Goal: Task Accomplishment & Management: Use online tool/utility

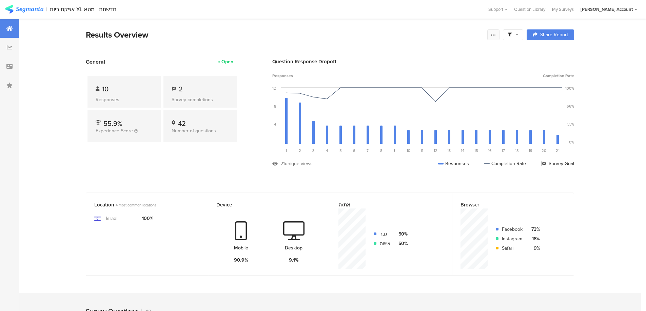
click at [499, 37] on div at bounding box center [493, 34] width 12 height 11
click at [430, 85] on div "Edit survey" at bounding box center [418, 88] width 23 height 7
click at [494, 36] on icon at bounding box center [492, 34] width 5 height 5
click at [420, 87] on div "Edit survey" at bounding box center [418, 88] width 23 height 7
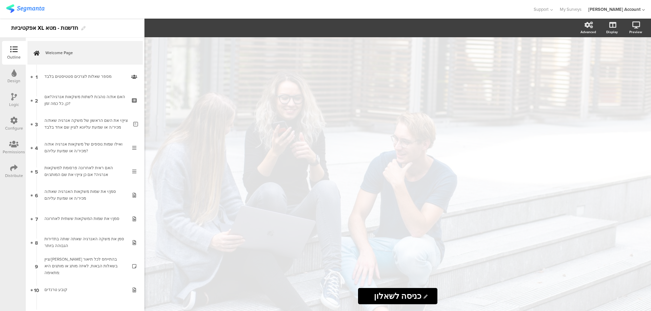
click at [15, 118] on icon at bounding box center [13, 120] width 7 height 7
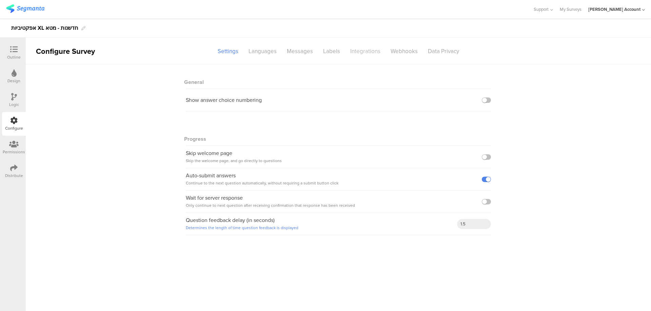
click at [360, 52] on div "Integrations" at bounding box center [365, 51] width 40 height 12
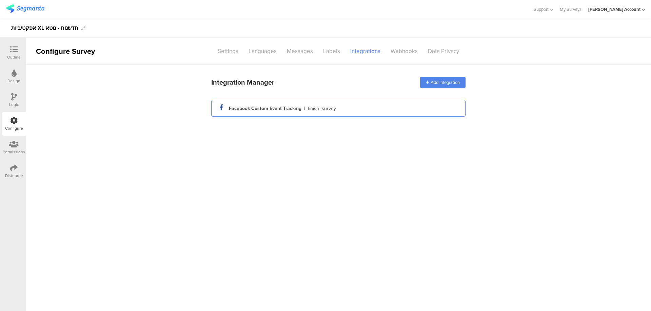
click at [317, 110] on div "finish_survey" at bounding box center [322, 108] width 28 height 7
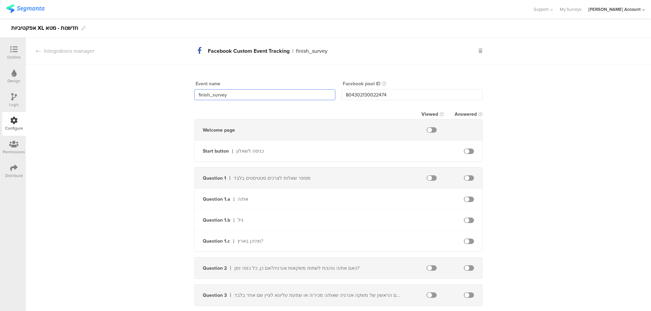
drag, startPoint x: 242, startPoint y: 96, endPoint x: 174, endPoint y: 91, distance: 68.6
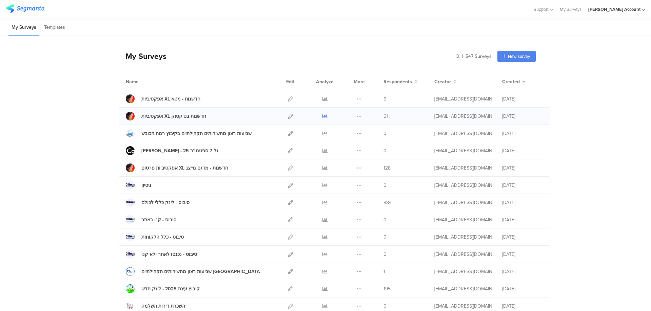
click at [323, 115] on icon at bounding box center [324, 116] width 5 height 5
click at [322, 169] on icon at bounding box center [324, 168] width 5 height 5
click at [323, 98] on icon at bounding box center [324, 99] width 5 height 5
click at [322, 114] on icon at bounding box center [324, 116] width 5 height 5
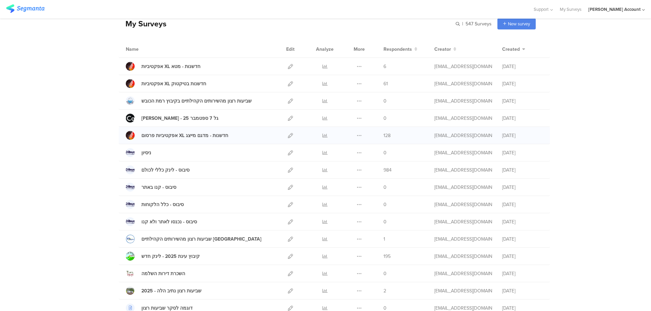
scroll to position [45, 0]
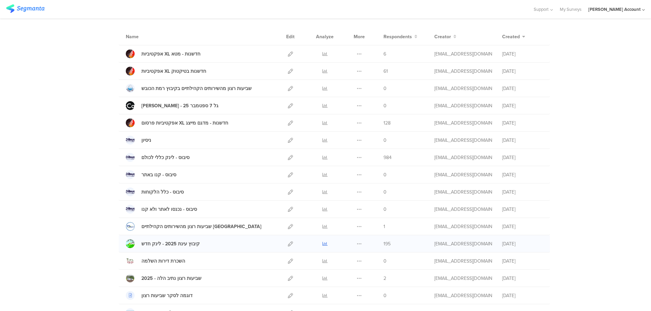
click at [322, 242] on icon at bounding box center [324, 244] width 5 height 5
click at [322, 244] on icon at bounding box center [324, 244] width 5 height 5
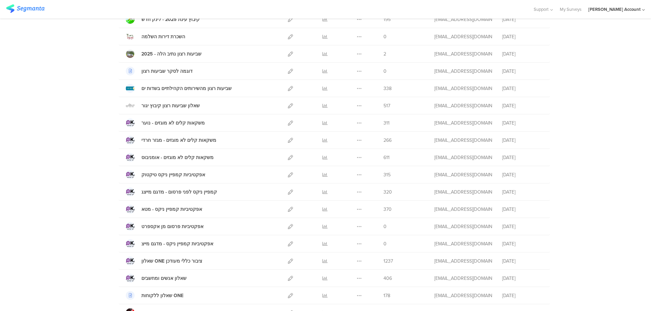
scroll to position [316, 0]
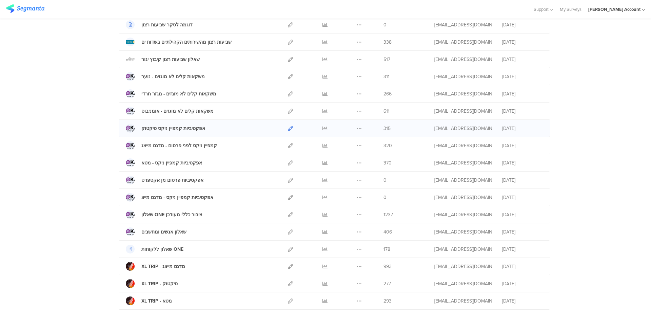
click at [288, 128] on icon at bounding box center [290, 128] width 5 height 5
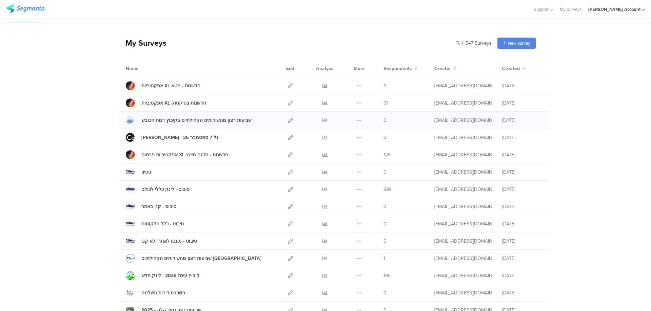
scroll to position [0, 0]
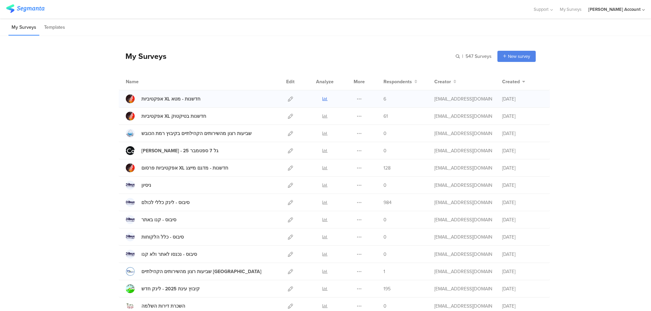
click at [322, 97] on icon at bounding box center [324, 99] width 5 height 5
click at [323, 168] on icon at bounding box center [324, 168] width 5 height 5
click at [322, 97] on icon at bounding box center [324, 99] width 5 height 5
click at [322, 115] on icon at bounding box center [324, 116] width 5 height 5
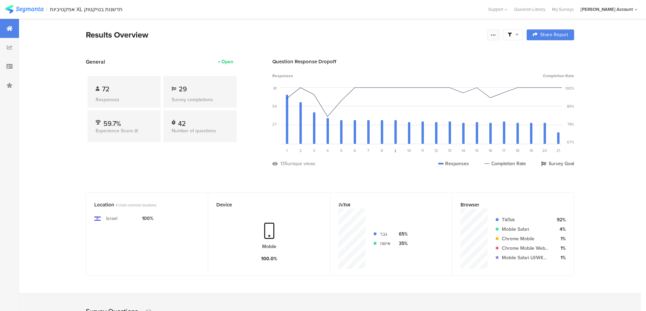
click at [493, 34] on icon at bounding box center [492, 34] width 5 height 5
click at [441, 89] on link "Edit survey" at bounding box center [447, 88] width 108 height 15
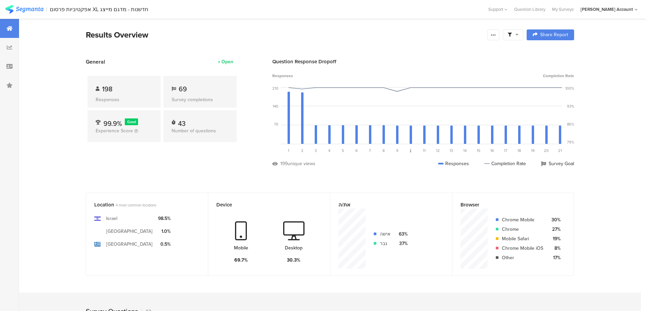
click at [518, 34] on icon at bounding box center [516, 34] width 3 height 5
click at [548, 52] on span at bounding box center [547, 53] width 10 height 5
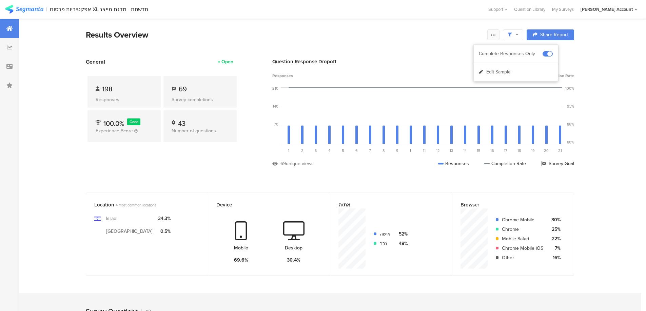
click at [496, 34] on icon at bounding box center [492, 34] width 5 height 5
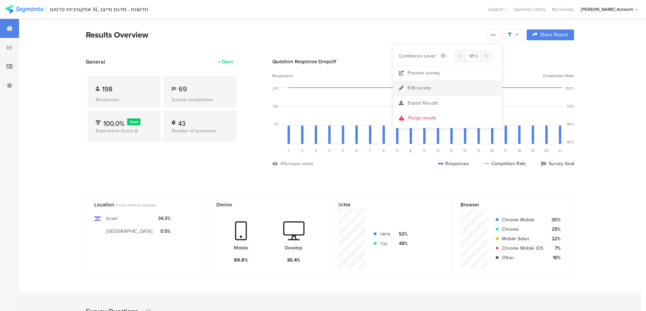
click at [438, 86] on link "Edit survey" at bounding box center [447, 88] width 108 height 15
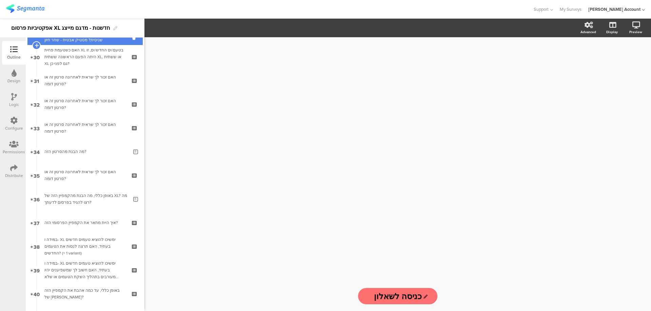
scroll to position [723, 0]
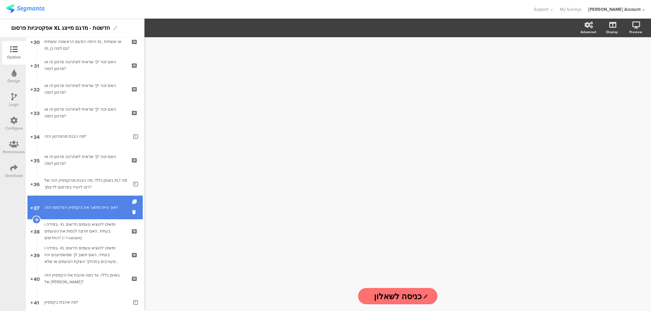
click at [81, 200] on link "37 איך היית מתאר את הקמפיין הפרסומי הזה?" at bounding box center [84, 208] width 115 height 24
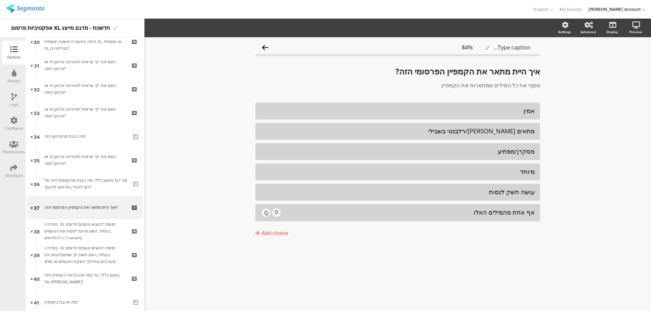
click at [287, 233] on div "Add choice" at bounding box center [274, 233] width 27 height 7
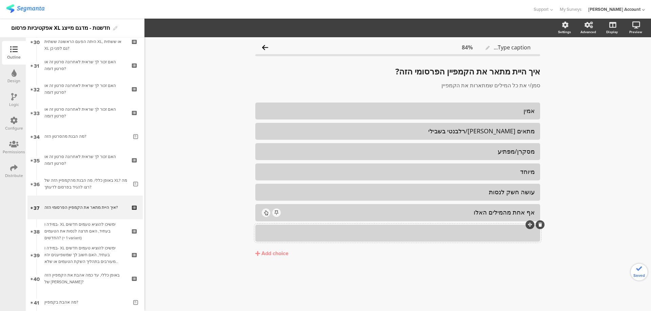
click at [485, 237] on div at bounding box center [398, 233] width 274 height 11
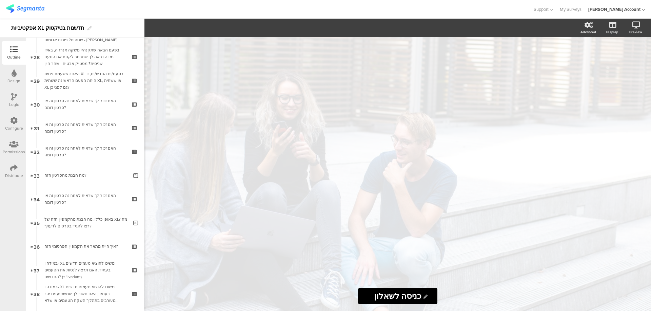
scroll to position [678, 0]
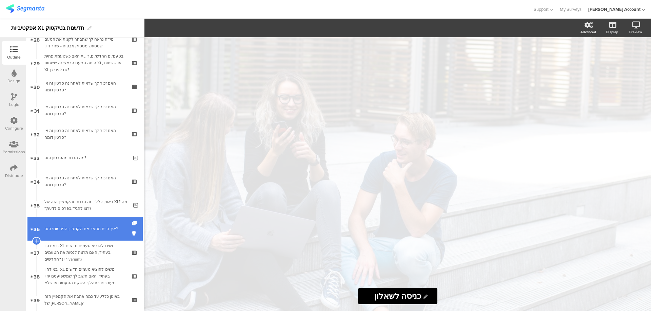
click at [99, 227] on div "איך היית מתאר את הקמפיין הפרסומי הזה?" at bounding box center [84, 229] width 81 height 7
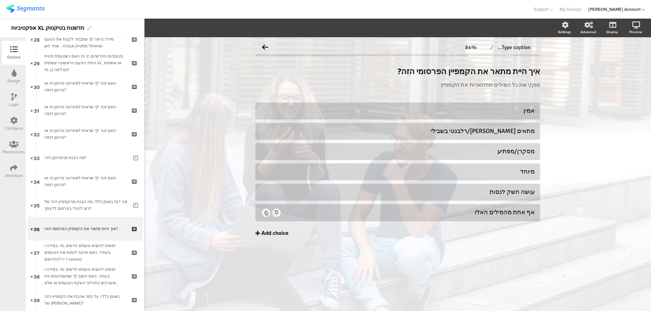
click at [277, 232] on div "Add choice" at bounding box center [274, 233] width 27 height 7
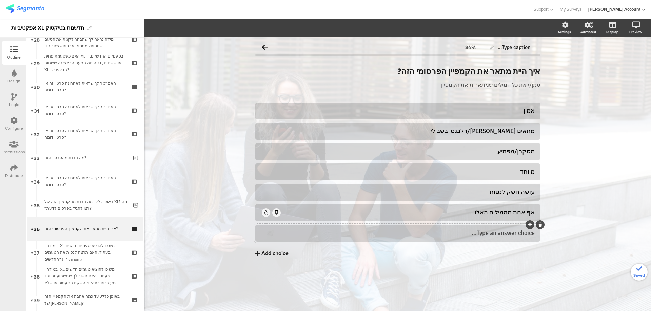
click at [478, 229] on div "Type an answer choice..." at bounding box center [398, 233] width 274 height 11
click at [628, 58] on icon at bounding box center [626, 61] width 5 height 8
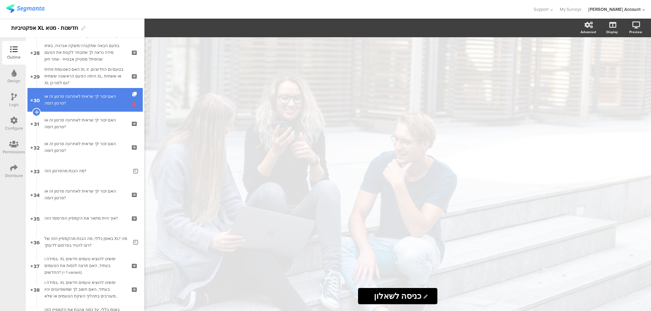
scroll to position [678, 0]
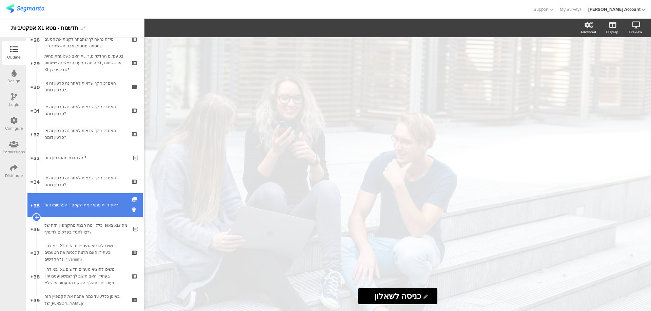
click at [110, 207] on div "איך היית מתאר את הקמפיין הפרסומי הזה?" at bounding box center [84, 205] width 81 height 7
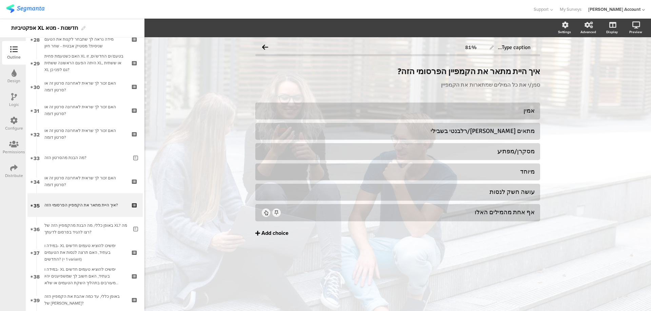
click at [274, 233] on div "Add choice" at bounding box center [274, 233] width 27 height 7
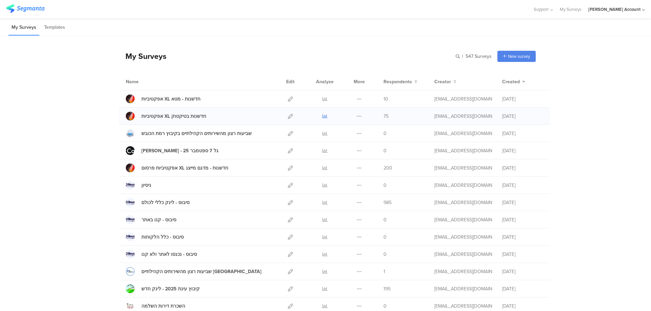
click at [324, 116] on icon at bounding box center [324, 116] width 5 height 5
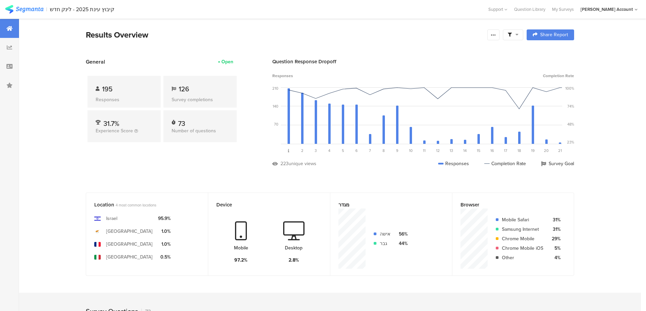
click at [518, 33] on icon at bounding box center [516, 34] width 3 height 5
click at [549, 53] on span at bounding box center [547, 53] width 10 height 5
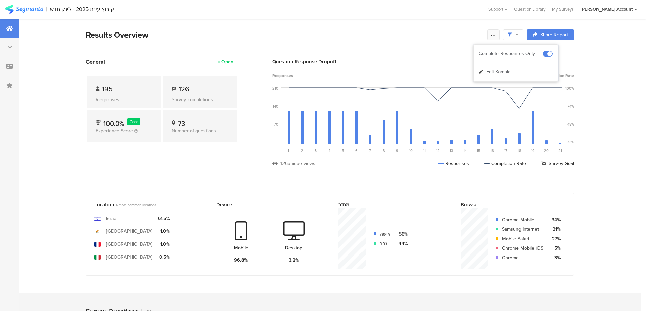
click at [495, 36] on icon at bounding box center [492, 34] width 5 height 5
click at [432, 103] on span "Export Results" at bounding box center [422, 103] width 31 height 7
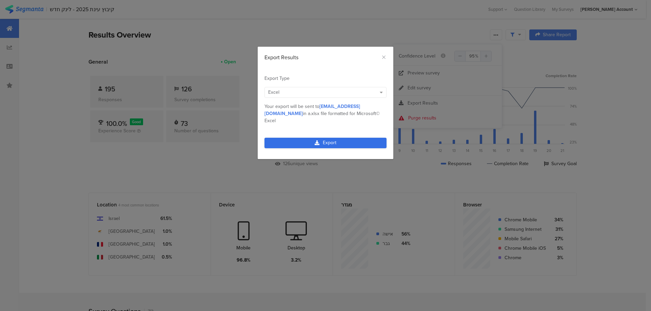
click at [361, 138] on link "Export" at bounding box center [325, 143] width 122 height 11
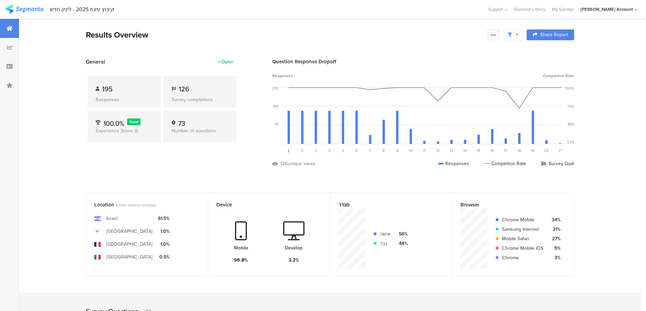
click at [495, 34] on icon at bounding box center [492, 34] width 5 height 5
click at [431, 103] on span "Export Results" at bounding box center [422, 103] width 31 height 7
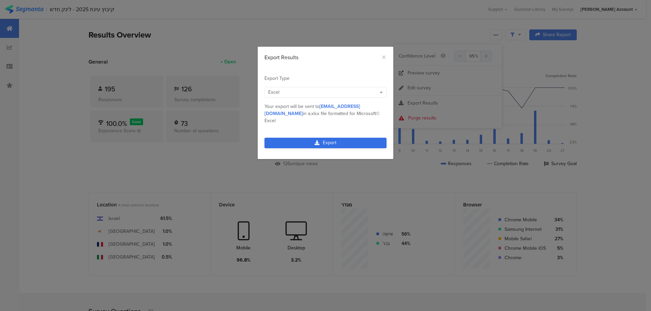
click at [346, 138] on link "Export" at bounding box center [325, 143] width 122 height 11
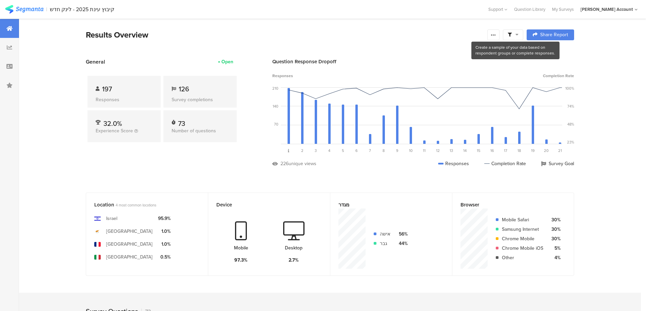
click at [511, 33] on icon at bounding box center [509, 35] width 4 height 4
click at [549, 52] on span at bounding box center [547, 53] width 10 height 5
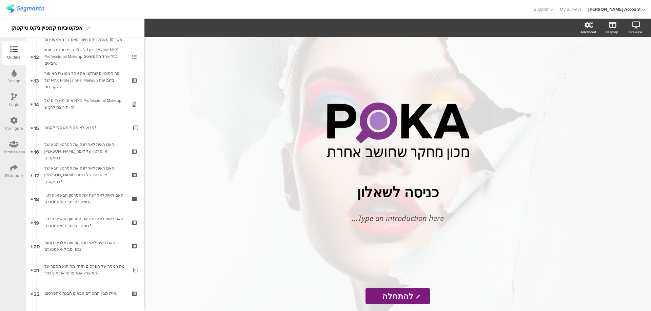
scroll to position [316, 0]
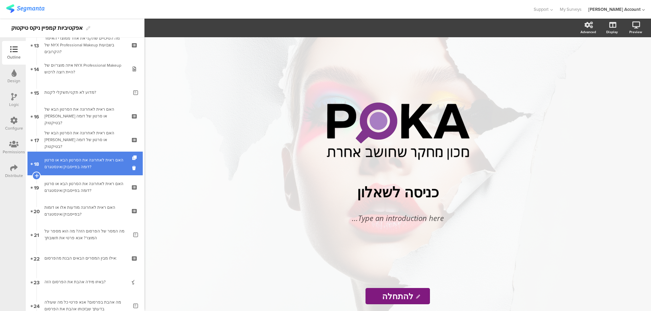
click at [109, 167] on div "האם ראית לאחרונה את הסרטון הבא או סרטון דומה בפייסבוק/אינסטגרם?" at bounding box center [84, 164] width 81 height 14
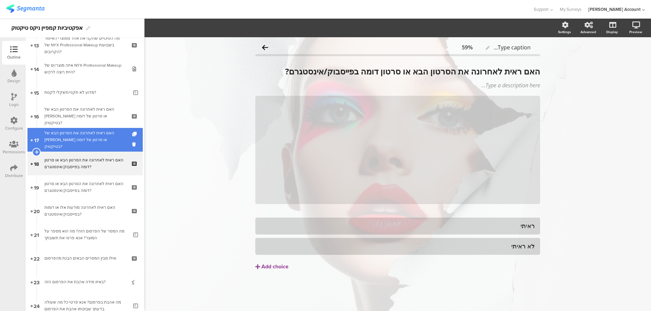
click at [108, 148] on link "17 האם ראית לאחרונה את הסרטון הבא של ניקס או סרטון של דומה בטיקטוק?" at bounding box center [84, 140] width 115 height 24
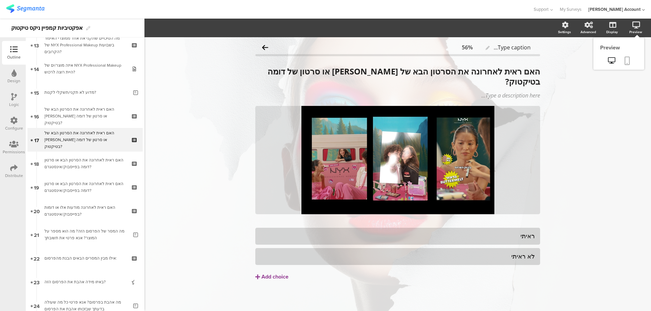
click at [627, 60] on icon at bounding box center [626, 61] width 5 height 8
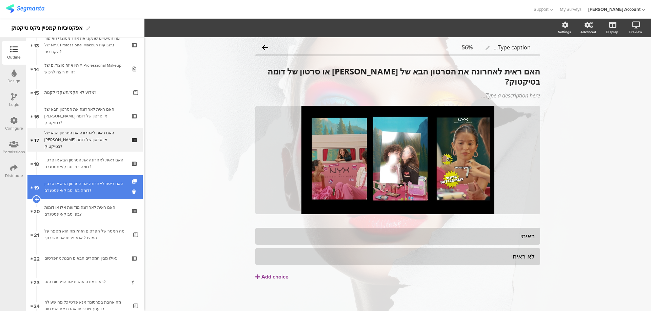
click at [105, 187] on div "האם ראית לאחרונה את הסרטון הבא או סרטון דומה בפייסבוק/אינסטגרם?" at bounding box center [84, 188] width 81 height 14
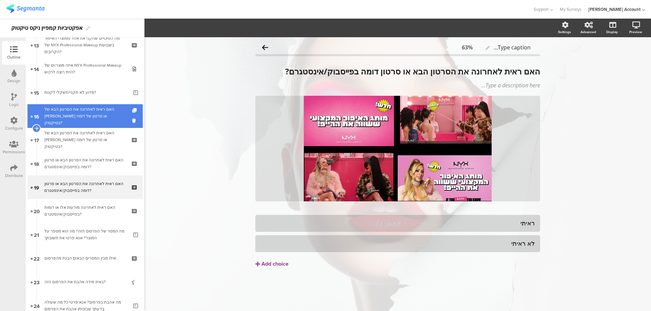
click at [104, 118] on div "האם ראית לאחרונה את הסרטון הבא של ניקס או סרטון של דומה בטיקטוק?" at bounding box center [84, 116] width 81 height 20
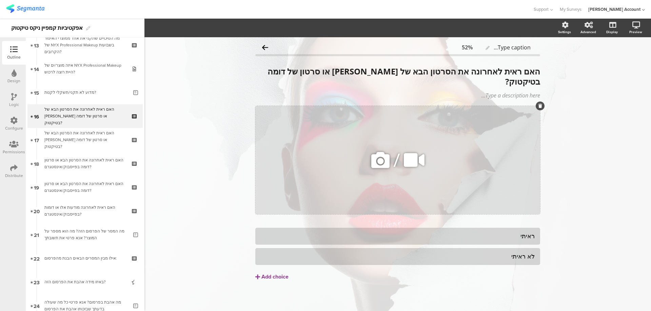
click at [414, 149] on icon at bounding box center [413, 160] width 25 height 23
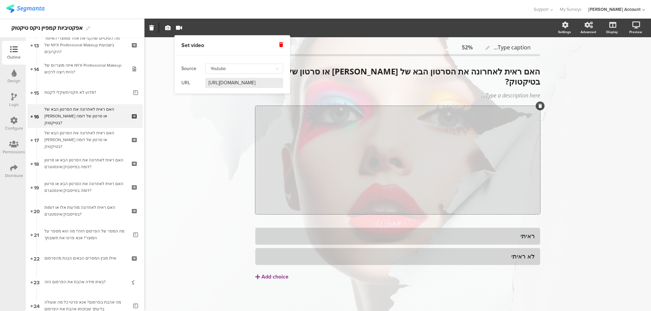
click at [241, 84] on input "https://www.youtube.com/watch?v=jjSXFhxa11E" at bounding box center [244, 83] width 78 height 10
paste input "N1odWSa1TAU"
type input "https://www.youtube.com/watch?v=N1odWSa1TAU"
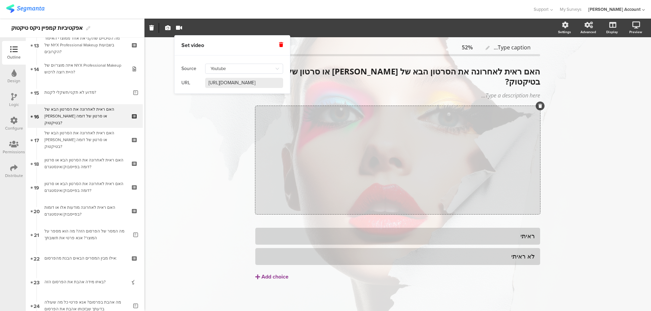
scroll to position [0, 32]
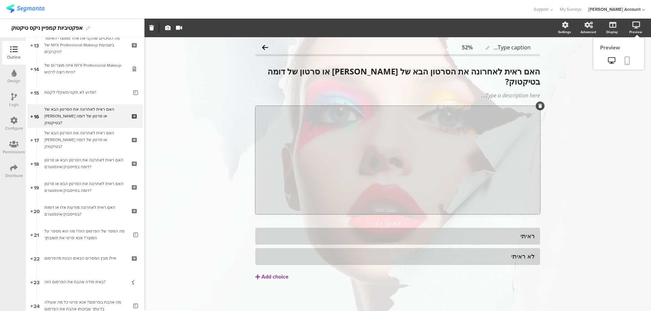
click at [630, 60] on link at bounding box center [627, 61] width 15 height 13
click at [560, 103] on div "Type caption... 52% האם ראית לאחרונה את הסרטון הבא של ניקס או סרטון של דומה בטי…" at bounding box center [397, 175] width 506 height 276
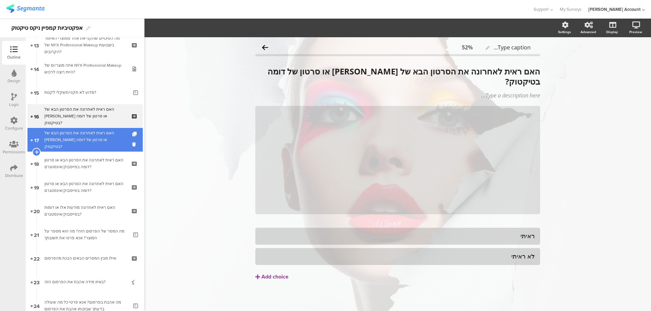
click at [110, 136] on div "האם ראית לאחרונה את הסרטון הבא של ניקס או סרטון של דומה בטיקטוק?" at bounding box center [84, 140] width 81 height 20
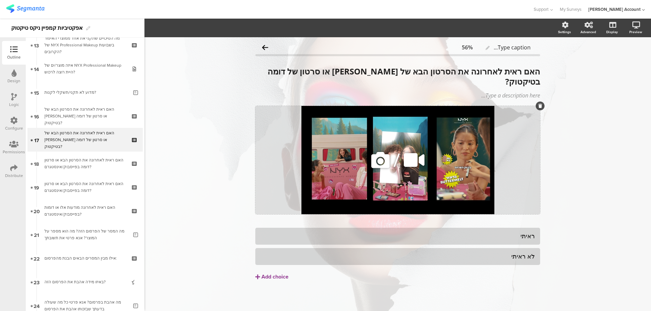
click at [379, 154] on icon at bounding box center [380, 160] width 23 height 23
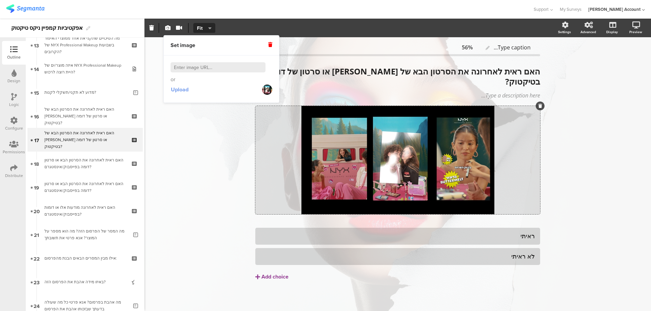
click at [182, 92] on span "Upload" at bounding box center [180, 90] width 18 height 8
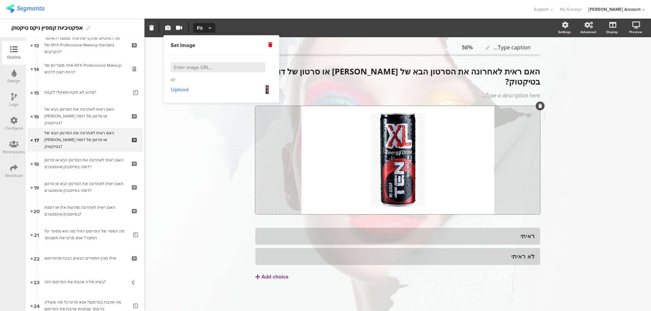
click at [182, 89] on span "Upload" at bounding box center [180, 90] width 18 height 8
click at [178, 87] on span "Upload" at bounding box center [180, 90] width 18 height 8
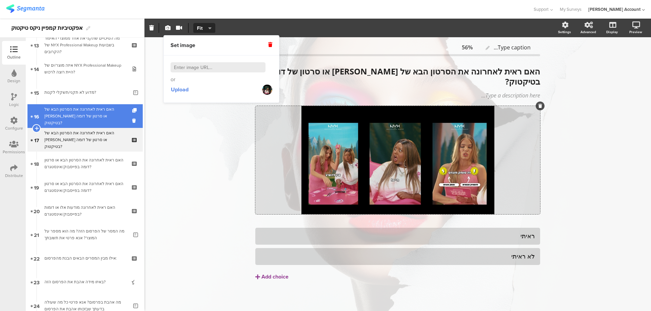
click at [57, 112] on div "האם ראית לאחרונה את הסרטון הבא של ניקס או סרטון של דומה בטיקטוק?" at bounding box center [84, 116] width 81 height 20
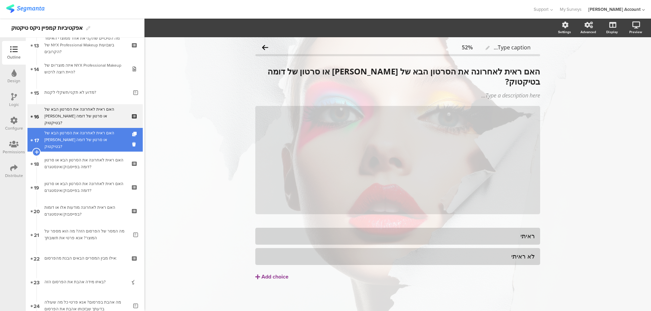
click at [85, 146] on div "האם ראית לאחרונה את הסרטון הבא של ניקס או סרטון של דומה בטיקטוק?" at bounding box center [84, 140] width 81 height 20
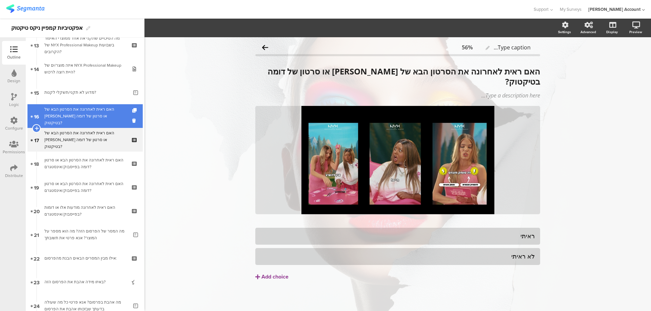
click at [102, 123] on div "האם ראית לאחרונה את הסרטון הבא של ניקס או סרטון של דומה בטיקטוק?" at bounding box center [84, 116] width 81 height 20
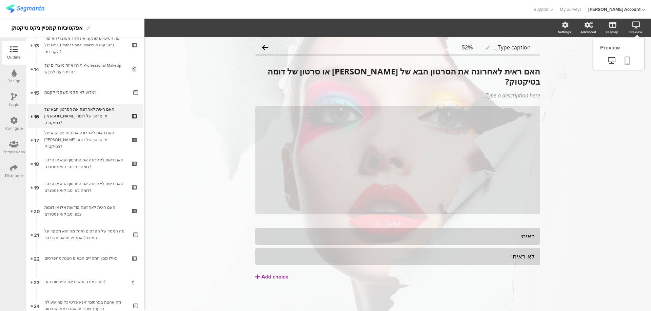
click at [629, 59] on icon at bounding box center [626, 61] width 5 height 8
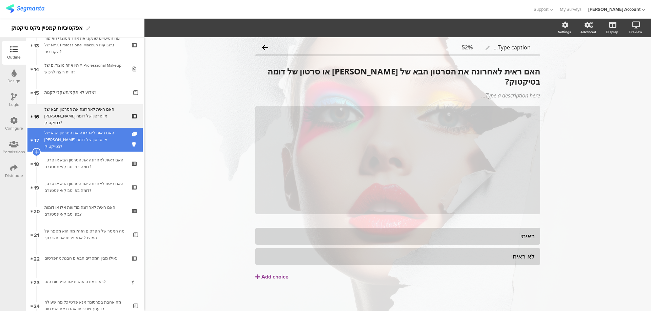
click at [114, 136] on div "האם ראית לאחרונה את הסרטון הבא של ניקס או סרטון של דומה בטיקטוק?" at bounding box center [84, 140] width 81 height 20
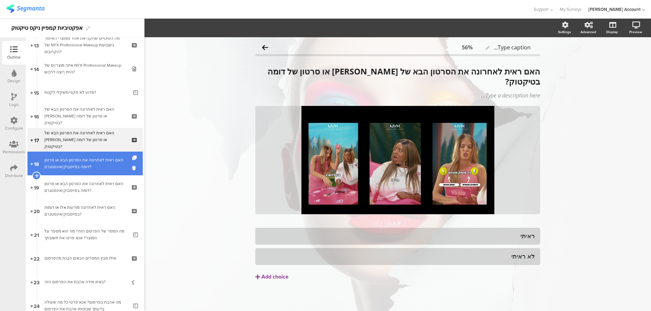
click at [107, 161] on div "האם ראית לאחרונה את הסרטון הבא או סרטון דומה בפייסבוק/אינסטגרם?" at bounding box center [84, 164] width 81 height 14
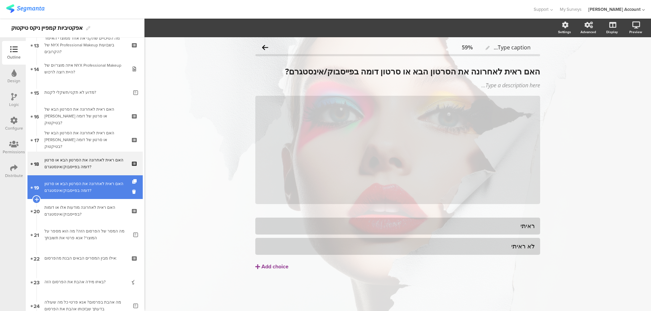
click at [106, 181] on div "האם ראית לאחרונה את הסרטון הבא או סרטון דומה בפייסבוק/אינסטגרם?" at bounding box center [84, 188] width 81 height 14
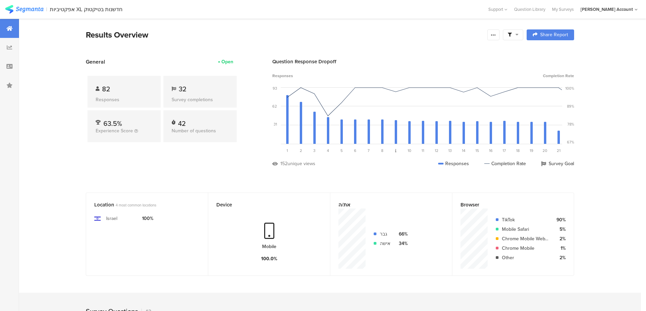
click at [517, 35] on span at bounding box center [512, 35] width 11 height 6
click at [547, 53] on span at bounding box center [547, 53] width 10 height 5
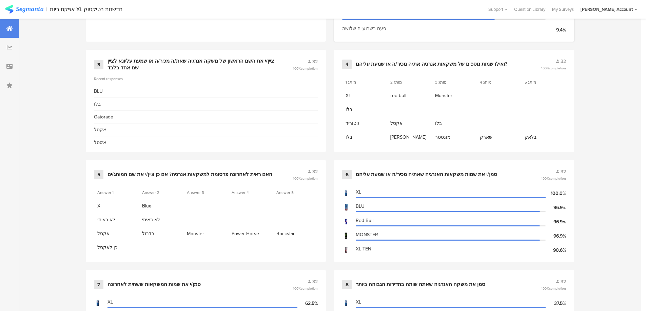
scroll to position [316, 0]
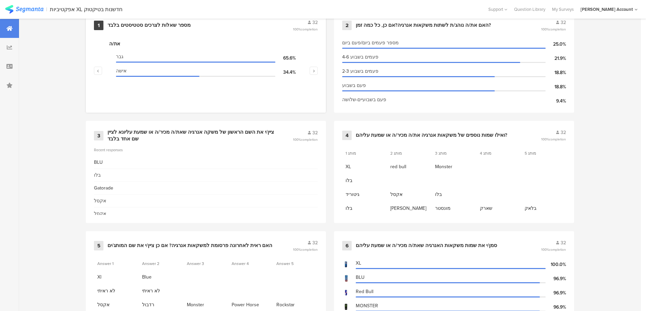
click at [173, 27] on div "מספר שאלות לצרכים סטטיסטים בלבד" at bounding box center [148, 25] width 83 height 7
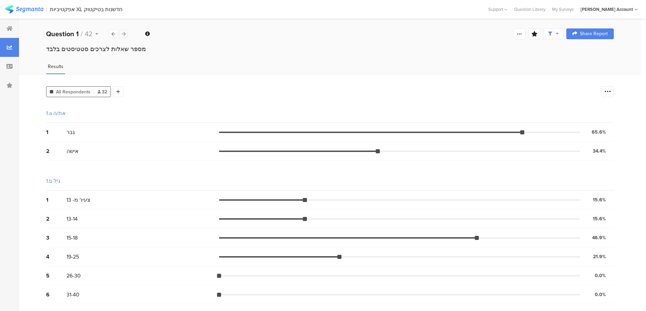
click at [121, 33] on div at bounding box center [123, 34] width 9 height 8
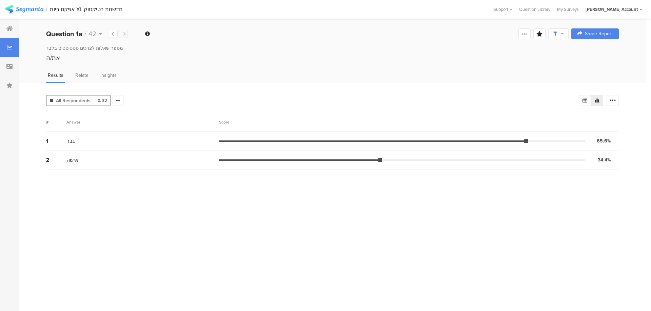
click at [122, 33] on icon at bounding box center [124, 34] width 4 height 4
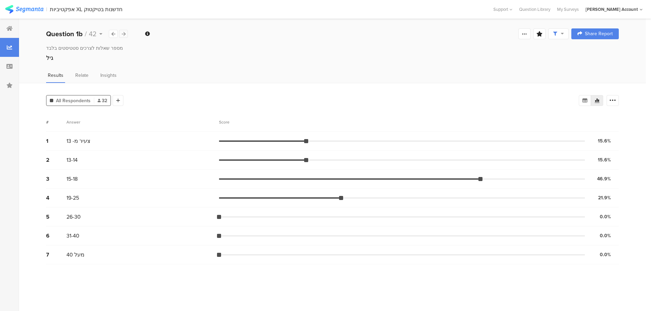
click at [122, 33] on icon at bounding box center [124, 34] width 4 height 4
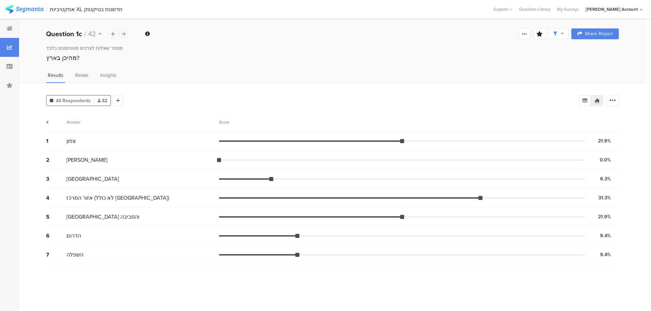
click at [123, 33] on icon at bounding box center [124, 34] width 4 height 4
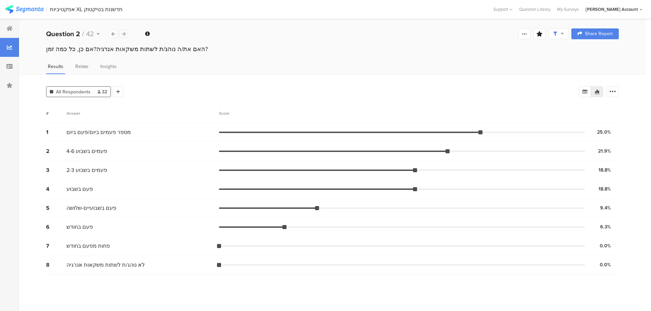
click at [123, 33] on icon at bounding box center [124, 34] width 4 height 4
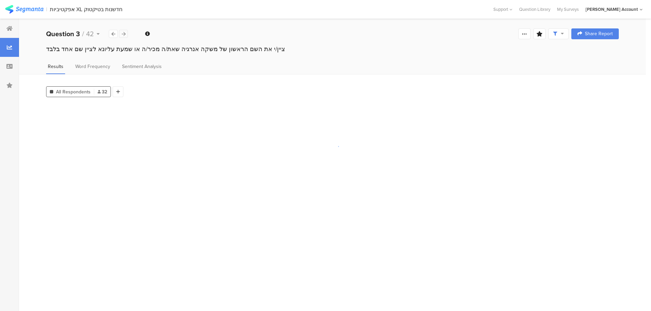
click at [123, 33] on icon at bounding box center [124, 34] width 4 height 4
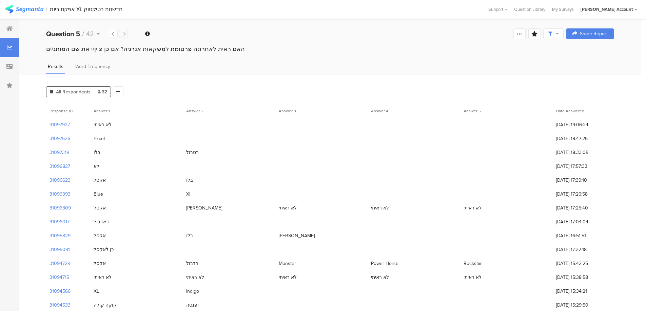
click at [123, 33] on icon at bounding box center [124, 34] width 4 height 4
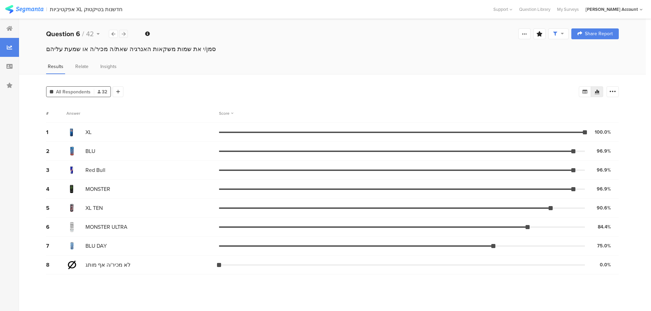
click at [123, 33] on icon at bounding box center [124, 34] width 4 height 4
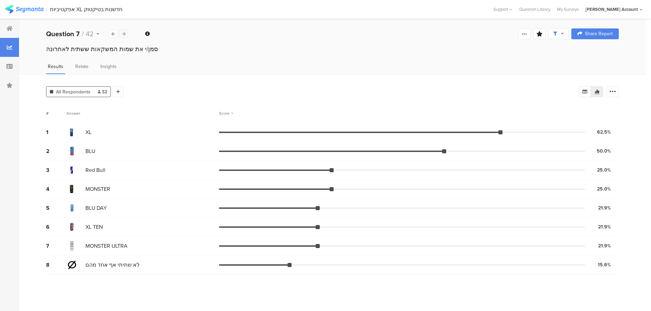
click at [123, 33] on icon at bounding box center [124, 34] width 4 height 4
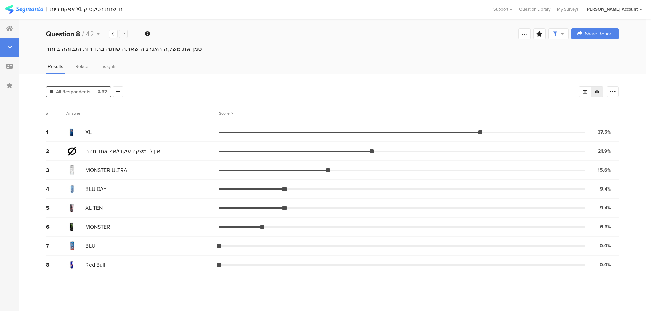
click at [123, 33] on icon at bounding box center [124, 34] width 4 height 4
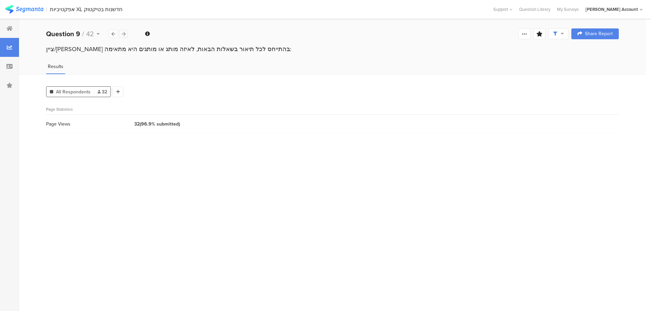
click at [123, 33] on icon at bounding box center [124, 34] width 4 height 4
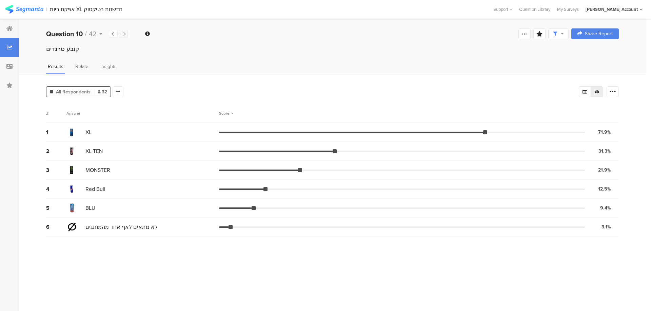
click at [123, 33] on icon at bounding box center [124, 34] width 4 height 4
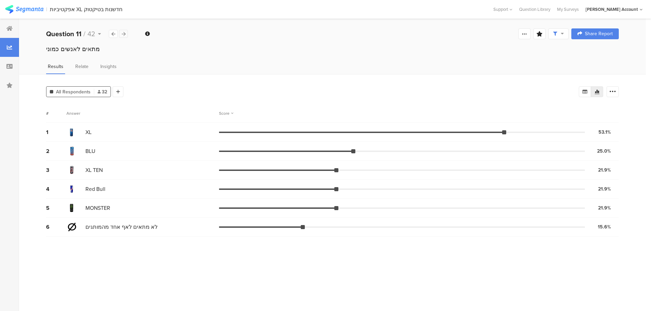
click at [123, 33] on icon at bounding box center [124, 34] width 4 height 4
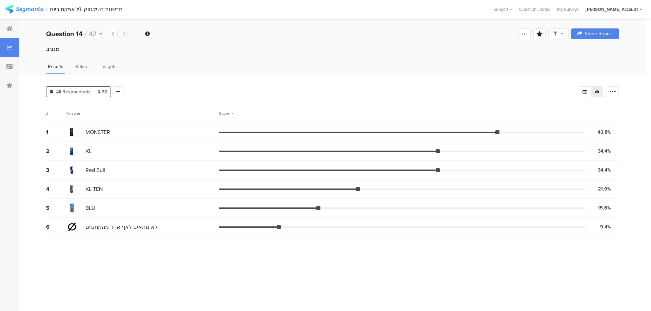
click at [123, 33] on icon at bounding box center [124, 34] width 4 height 4
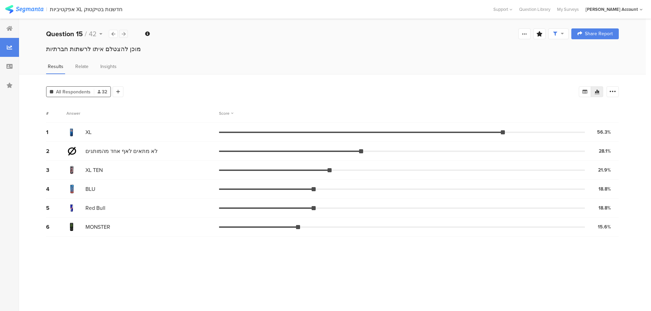
click at [123, 33] on icon at bounding box center [124, 34] width 4 height 4
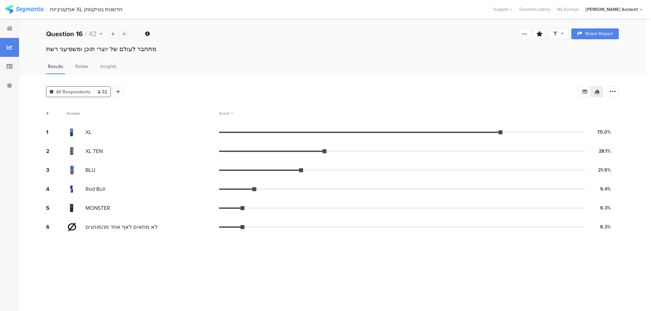
click at [123, 33] on icon at bounding box center [124, 34] width 4 height 4
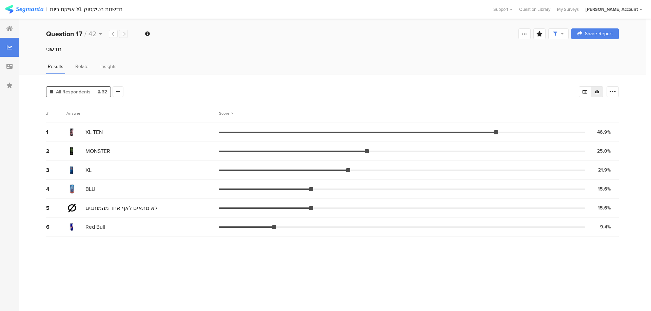
click at [123, 33] on icon at bounding box center [124, 34] width 4 height 4
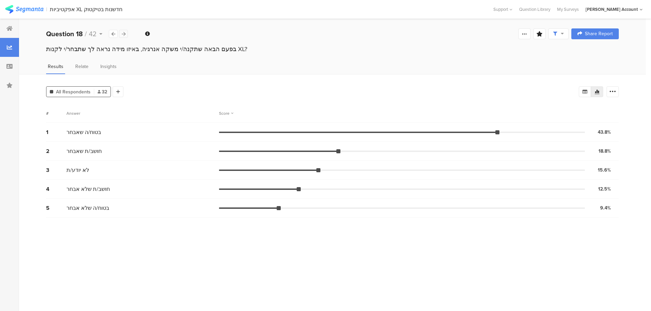
click at [123, 33] on icon at bounding box center [124, 34] width 4 height 4
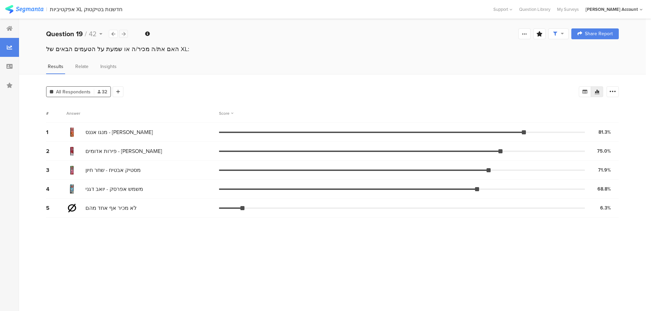
click at [123, 33] on icon at bounding box center [124, 34] width 4 height 4
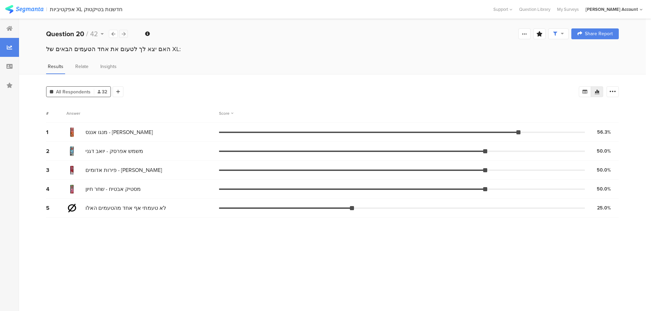
click at [123, 33] on icon at bounding box center [124, 34] width 4 height 4
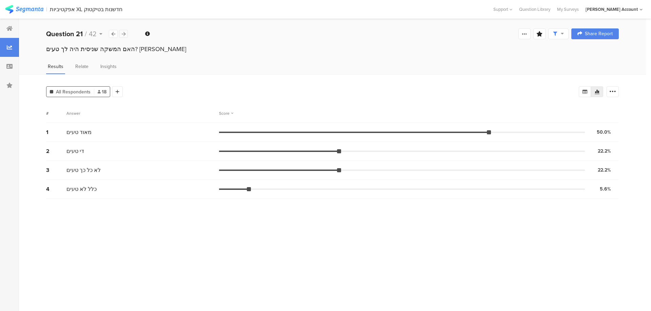
click at [123, 33] on icon at bounding box center [124, 34] width 4 height 4
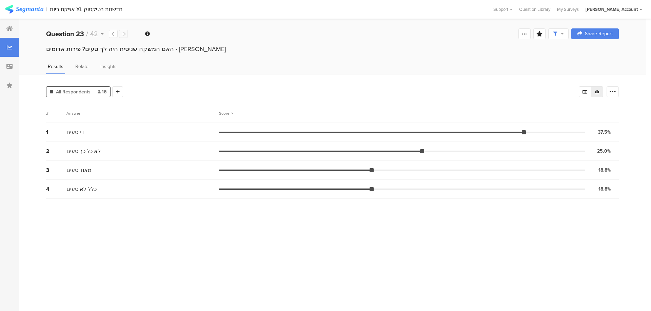
click at [123, 33] on icon at bounding box center [124, 34] width 4 height 4
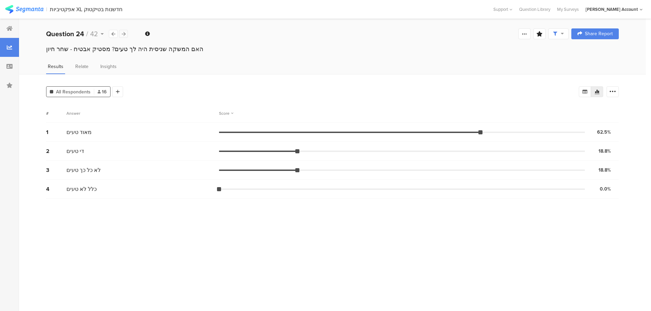
click at [123, 33] on icon at bounding box center [124, 34] width 4 height 4
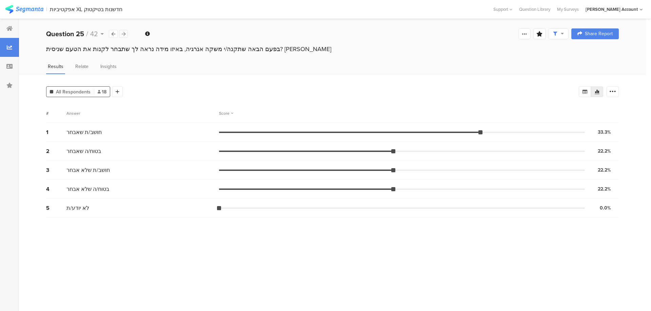
click at [123, 33] on icon at bounding box center [124, 34] width 4 height 4
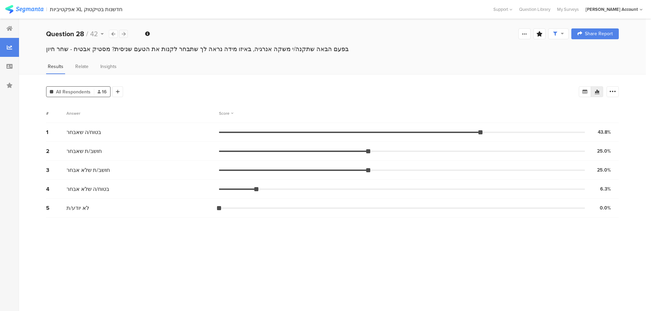
click at [123, 33] on icon at bounding box center [124, 34] width 4 height 4
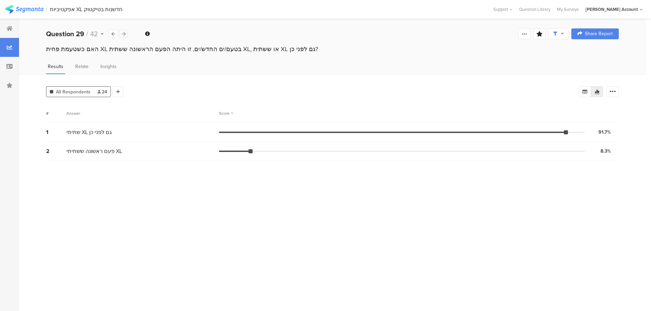
click at [123, 33] on icon at bounding box center [124, 34] width 4 height 4
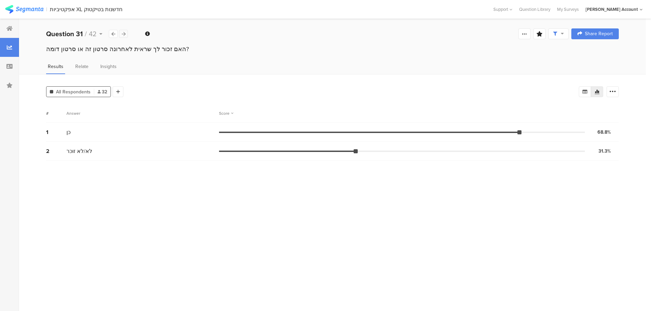
click at [123, 33] on icon at bounding box center [124, 34] width 4 height 4
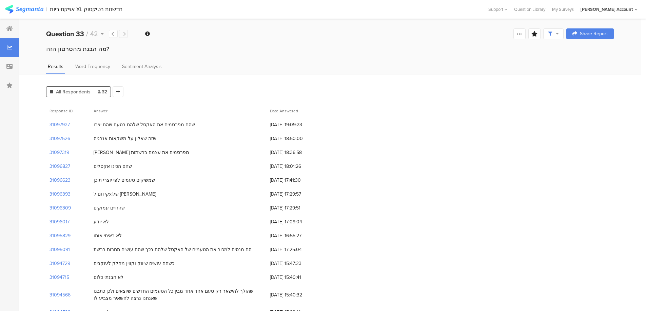
click at [123, 33] on icon at bounding box center [124, 34] width 4 height 4
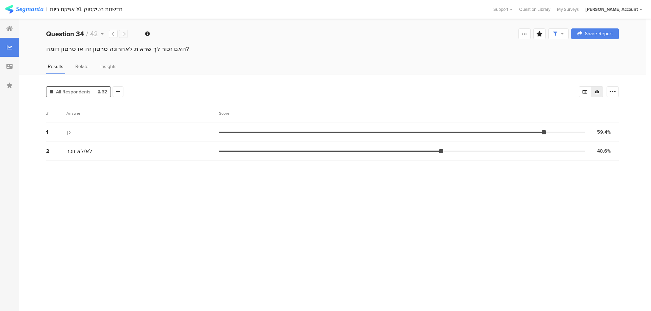
click at [123, 33] on icon at bounding box center [124, 34] width 4 height 4
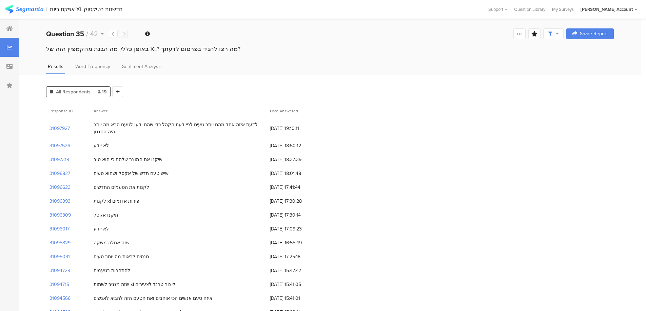
click at [123, 33] on icon at bounding box center [124, 34] width 4 height 4
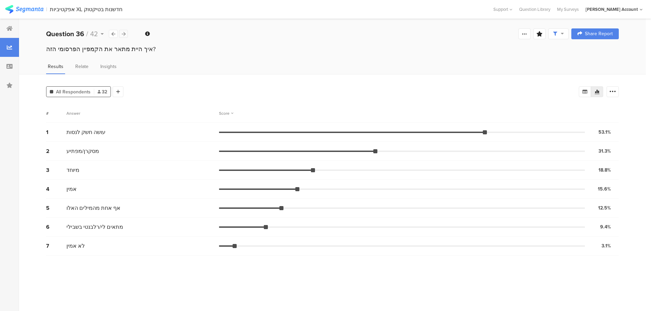
click at [123, 33] on icon at bounding box center [124, 34] width 4 height 4
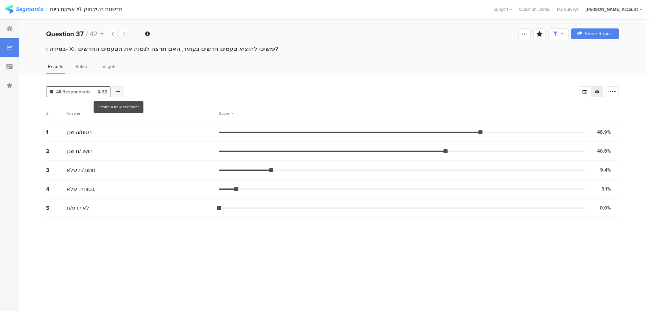
click at [118, 90] on icon at bounding box center [118, 91] width 4 height 5
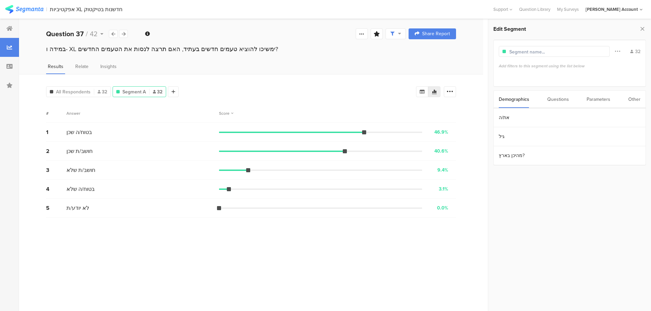
click at [603, 101] on div "Parameters" at bounding box center [598, 99] width 24 height 17
click at [633, 98] on div "Other" at bounding box center [634, 99] width 12 height 17
click at [578, 211] on div "Variants" at bounding box center [566, 212] width 135 height 7
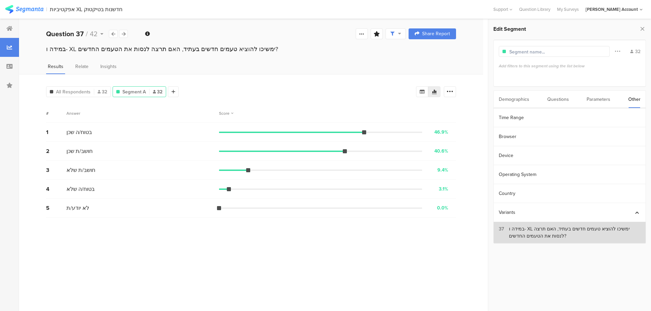
click at [562, 228] on div "במידה ו- XL ימשיכו להוציא טעמים חדשים בעתיד, האם תרצה לנסות את הטעמים החדשים?" at bounding box center [574, 233] width 131 height 14
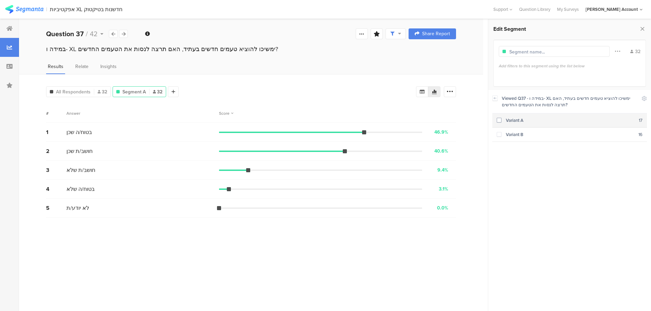
click at [525, 120] on div "Variant A" at bounding box center [569, 120] width 137 height 6
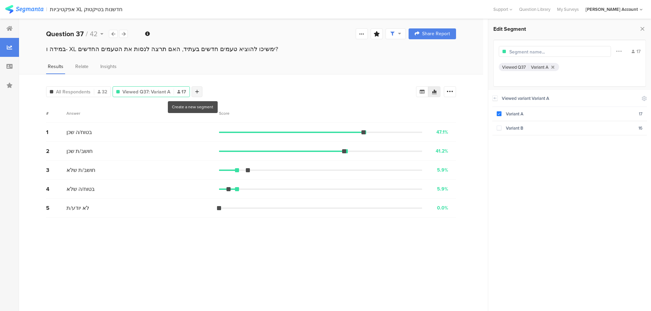
click at [197, 91] on icon at bounding box center [197, 91] width 4 height 5
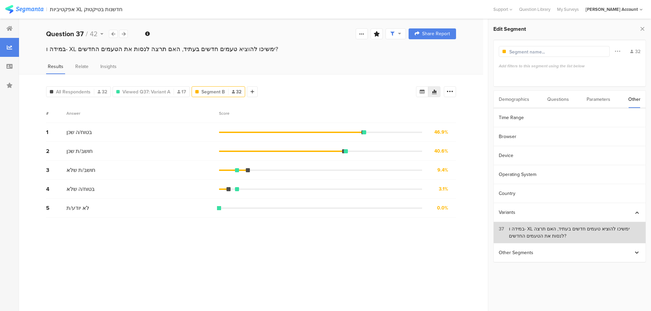
click at [552, 234] on div "במידה ו- XL ימשיכו להוציא טעמים חדשים בעתיד, האם תרצה לנסות את הטעמים החדשים?" at bounding box center [574, 233] width 131 height 14
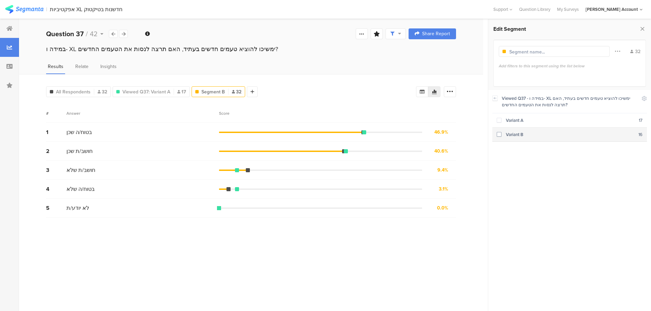
click at [508, 133] on div "Variant B" at bounding box center [569, 134] width 137 height 6
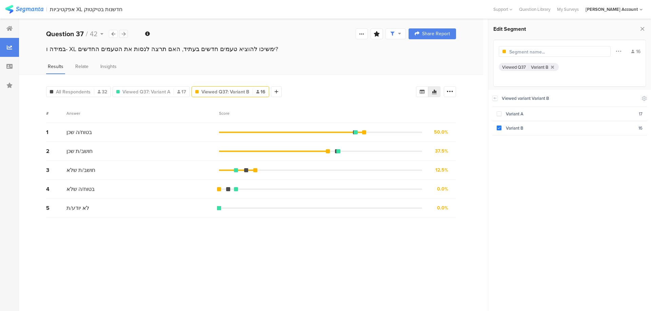
click at [122, 33] on icon at bounding box center [124, 34] width 4 height 4
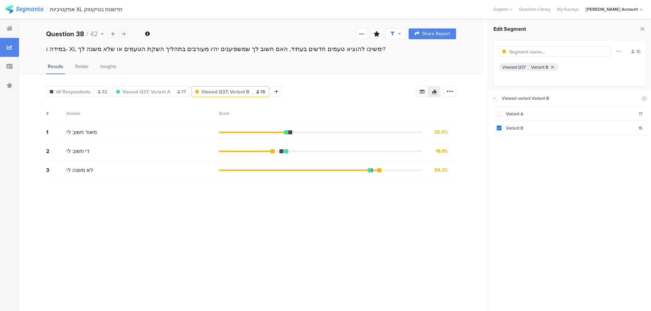
click at [122, 33] on icon at bounding box center [124, 34] width 4 height 4
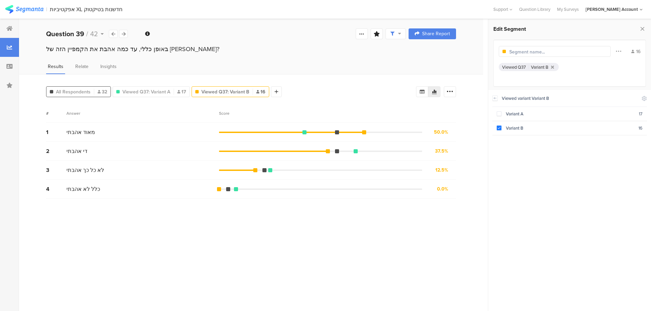
click at [82, 88] on span "All Respondents" at bounding box center [73, 91] width 35 height 7
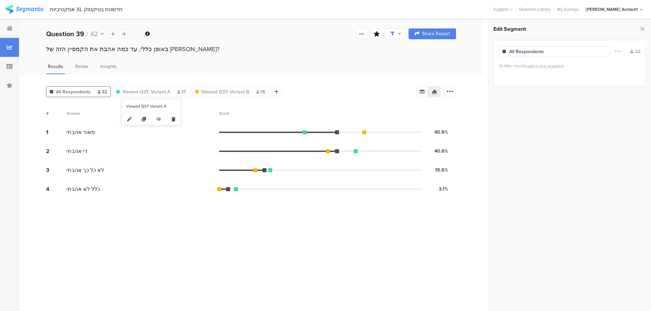
click at [177, 119] on icon at bounding box center [173, 119] width 14 height 11
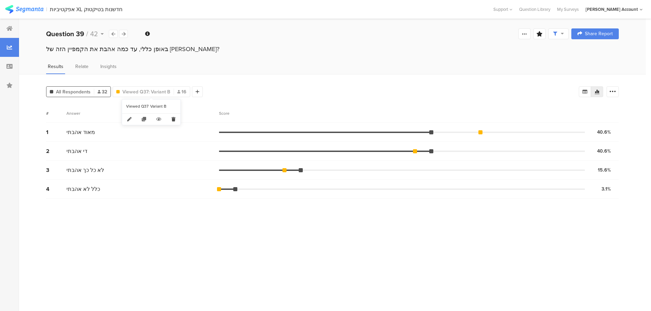
click at [174, 120] on icon at bounding box center [173, 119] width 14 height 11
click at [124, 33] on icon at bounding box center [124, 34] width 4 height 4
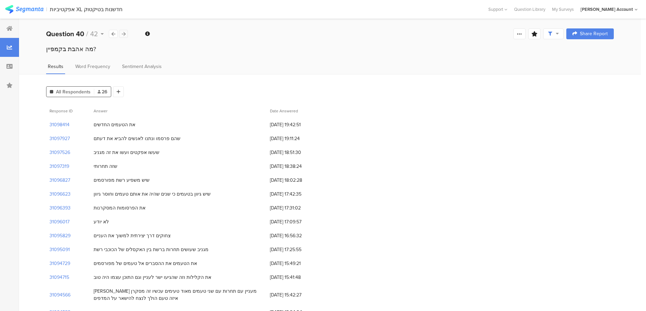
click at [124, 33] on icon at bounding box center [124, 34] width 4 height 4
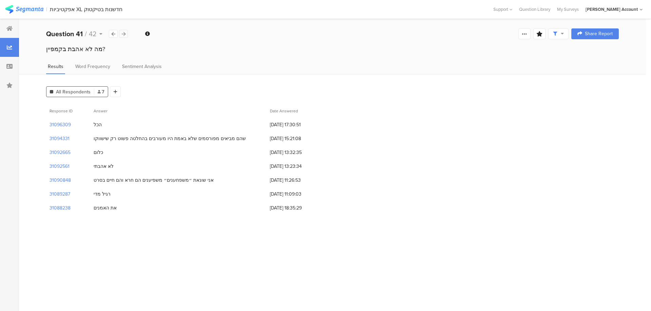
click at [124, 33] on icon at bounding box center [124, 34] width 4 height 4
